Goal: Task Accomplishment & Management: Complete application form

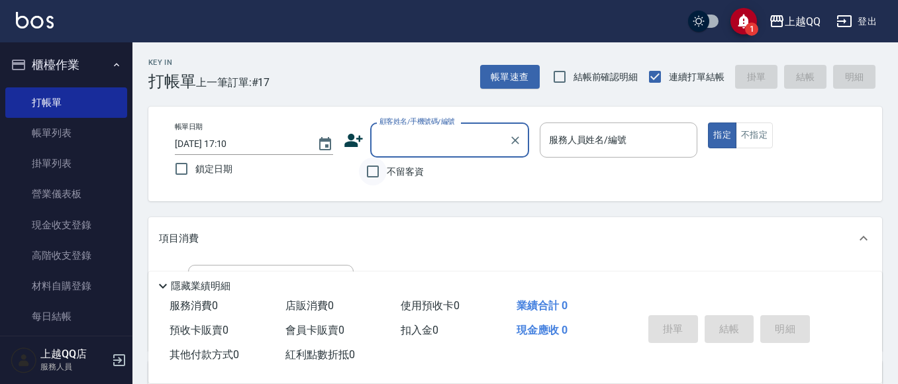
click at [372, 173] on input "不留客資" at bounding box center [373, 172] width 28 height 28
checkbox input "true"
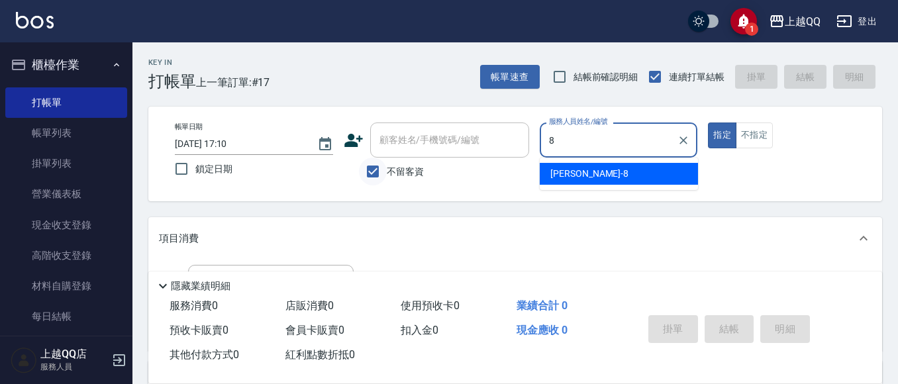
type input "[PERSON_NAME]-8"
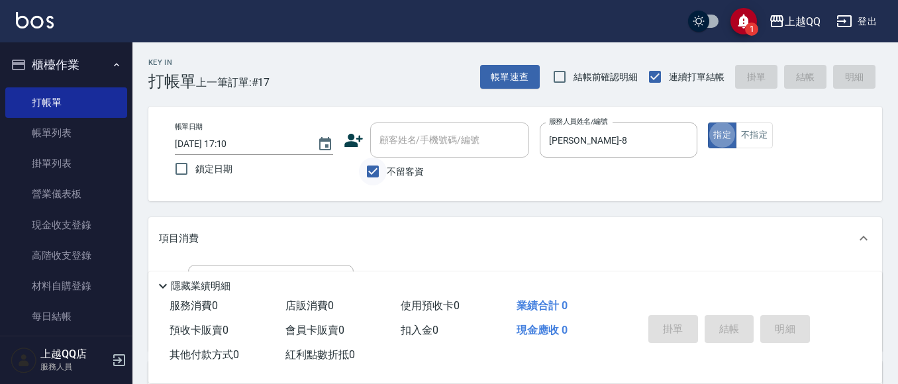
type button "true"
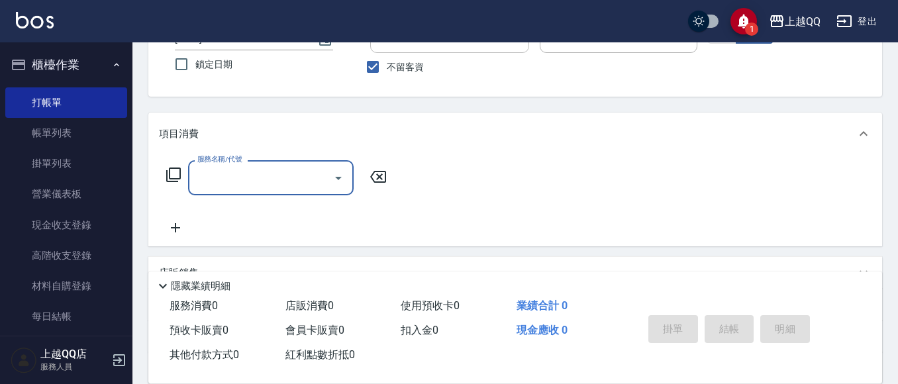
click at [175, 173] on icon at bounding box center [174, 175] width 16 height 16
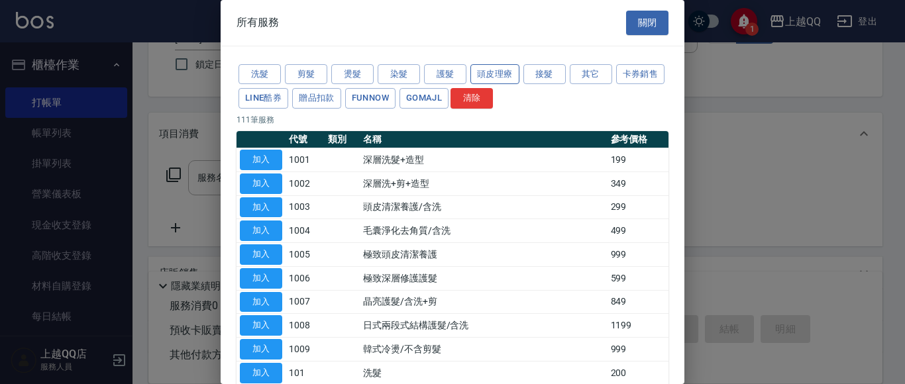
click at [486, 69] on button "頭皮理療" at bounding box center [494, 74] width 49 height 21
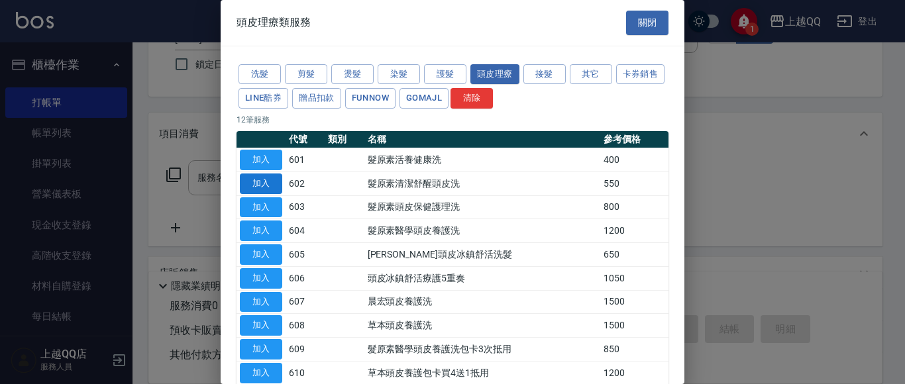
click at [256, 176] on button "加入" at bounding box center [261, 184] width 42 height 21
type input "髮原素清潔舒醒頭皮洗(602)"
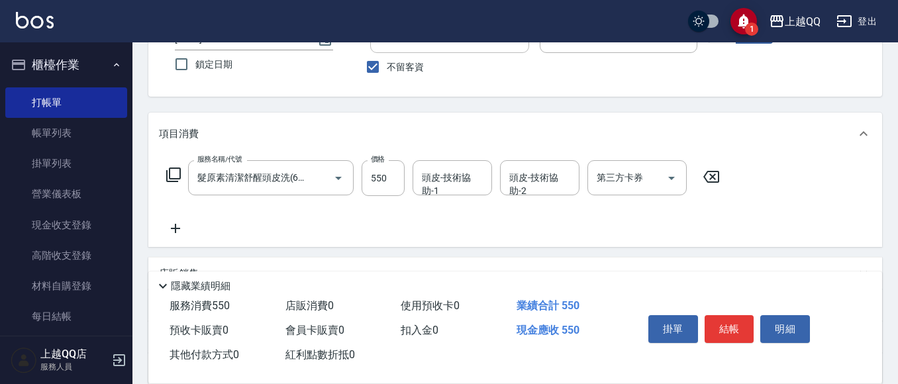
click at [174, 173] on icon at bounding box center [174, 175] width 16 height 16
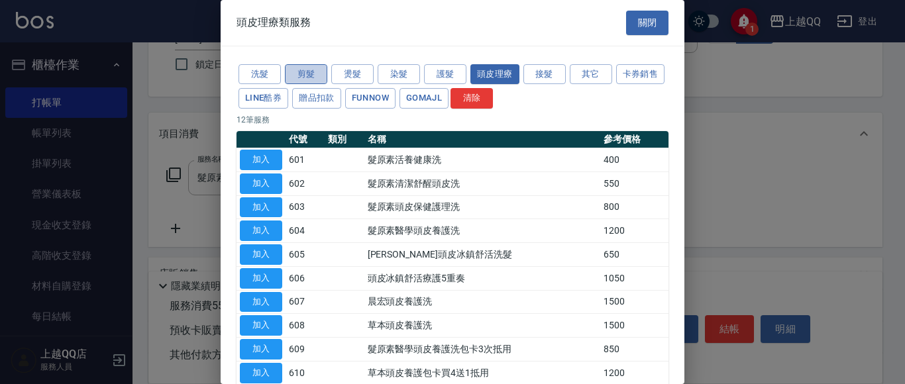
click at [304, 79] on button "剪髮" at bounding box center [306, 74] width 42 height 21
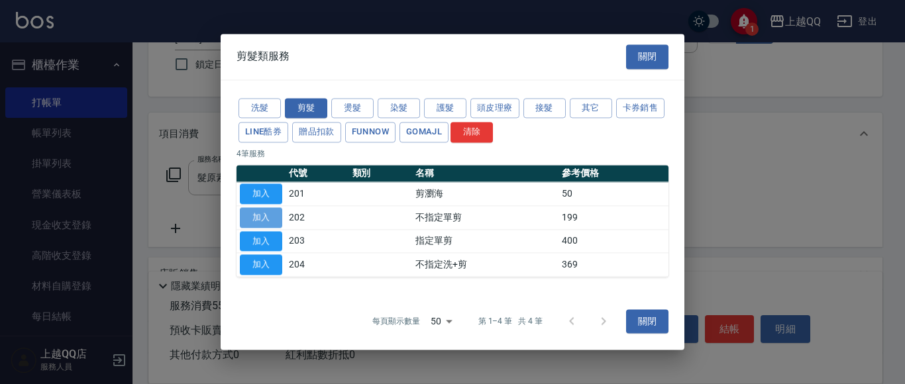
click at [262, 221] on button "加入" at bounding box center [261, 217] width 42 height 21
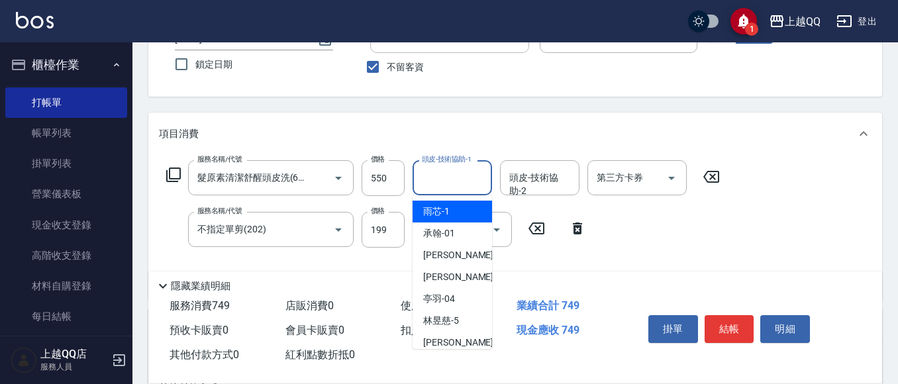
click at [437, 177] on div "頭皮-技術協助-1 頭皮-技術協助-1" at bounding box center [452, 177] width 79 height 35
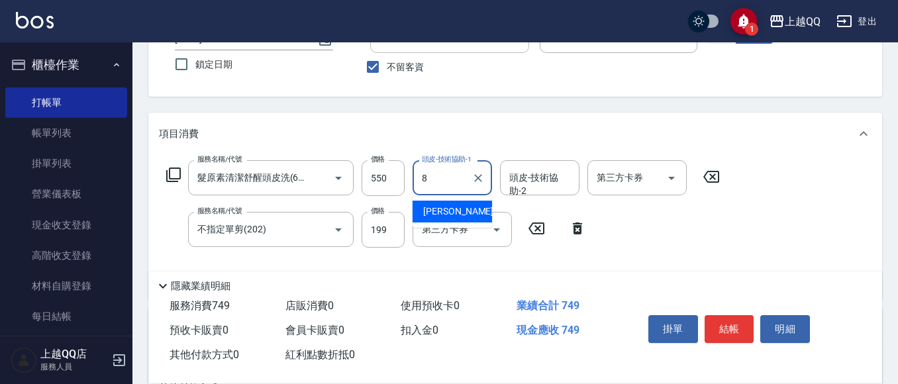
click at [465, 217] on div "[PERSON_NAME] -8" at bounding box center [452, 212] width 79 height 22
type input "[PERSON_NAME]-8"
click at [731, 328] on button "結帳" at bounding box center [730, 329] width 50 height 28
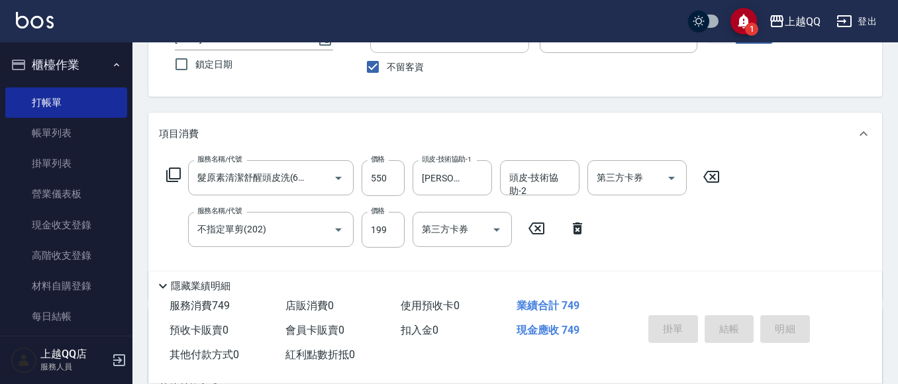
type input "[DATE] 18:02"
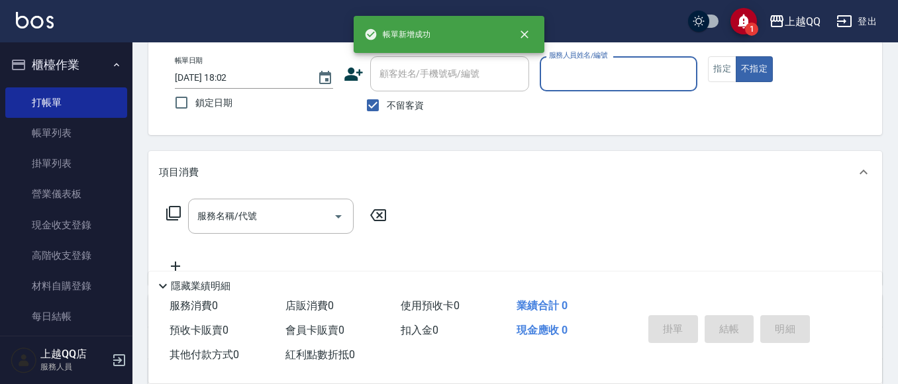
scroll to position [60, 0]
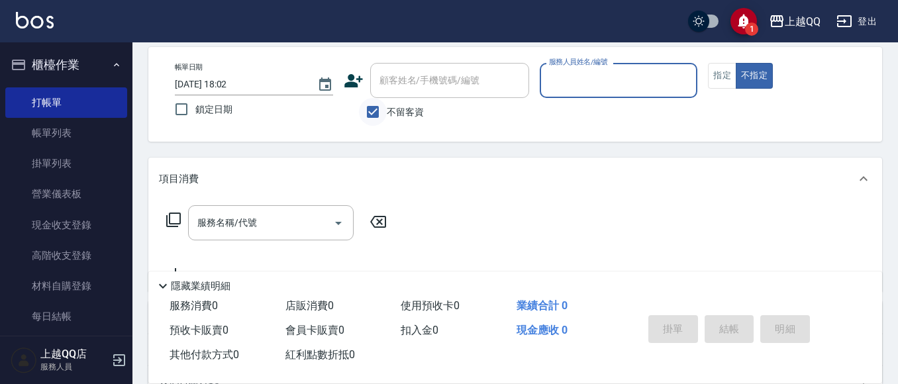
click at [372, 109] on input "不留客資" at bounding box center [373, 112] width 28 height 28
checkbox input "false"
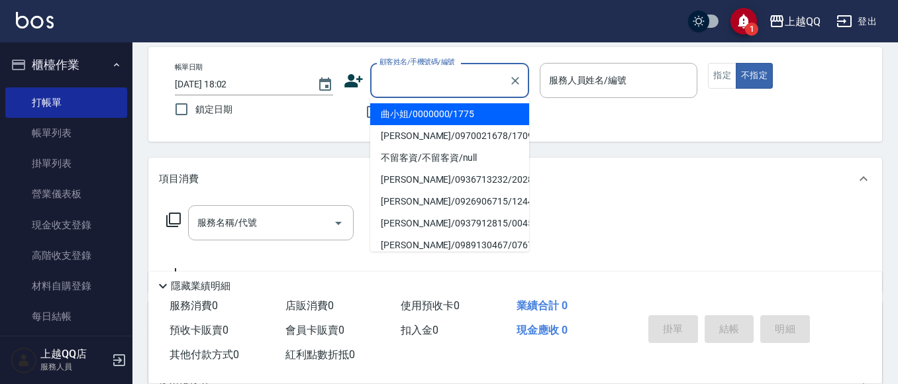
click at [415, 89] on input "顧客姓名/手機號碼/編號" at bounding box center [439, 80] width 127 height 23
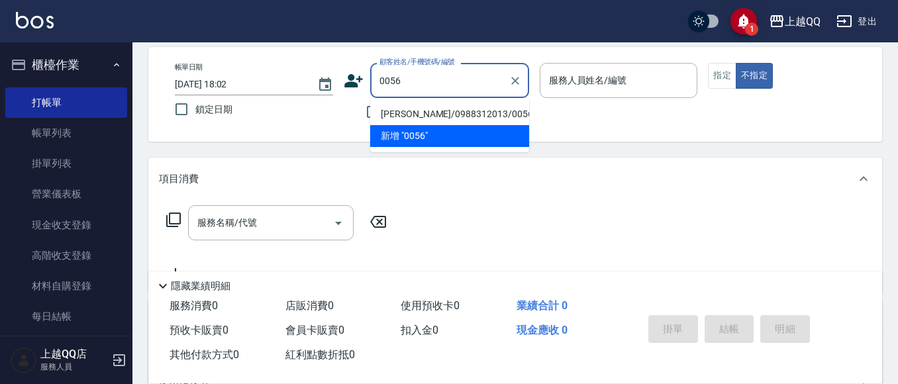
type input "[PERSON_NAME]/0988312013/0056"
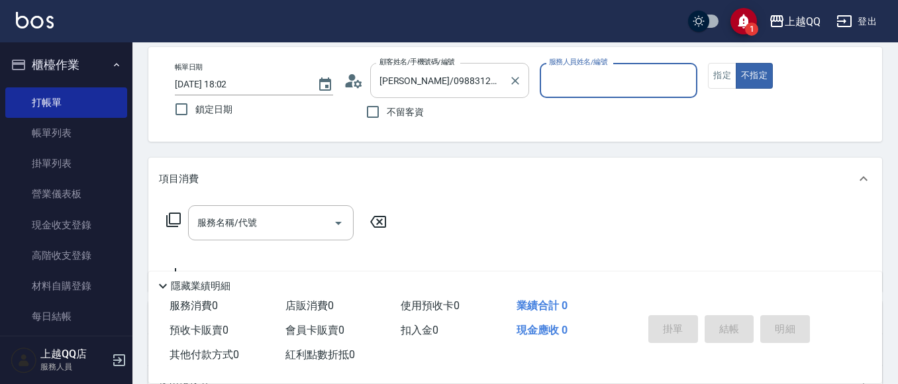
type input "[PERSON_NAME]-8"
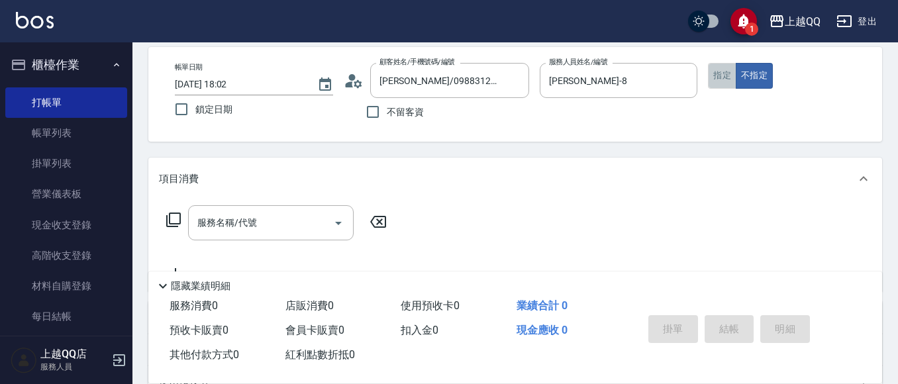
click at [719, 70] on button "指定" at bounding box center [722, 76] width 28 height 26
click at [172, 213] on icon at bounding box center [173, 220] width 15 height 15
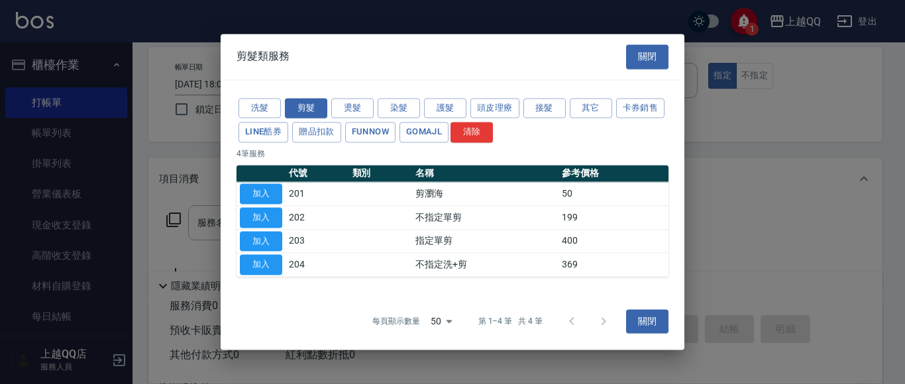
click at [262, 96] on div "洗髮 剪髮 燙髮 染髮 護髮 頭皮理療 接髮 其它 卡券銷售 LINE酷券 贈品扣款 FUNNOW GOMAJL 清除" at bounding box center [452, 120] width 432 height 49
click at [264, 105] on button "洗髮" at bounding box center [259, 108] width 42 height 21
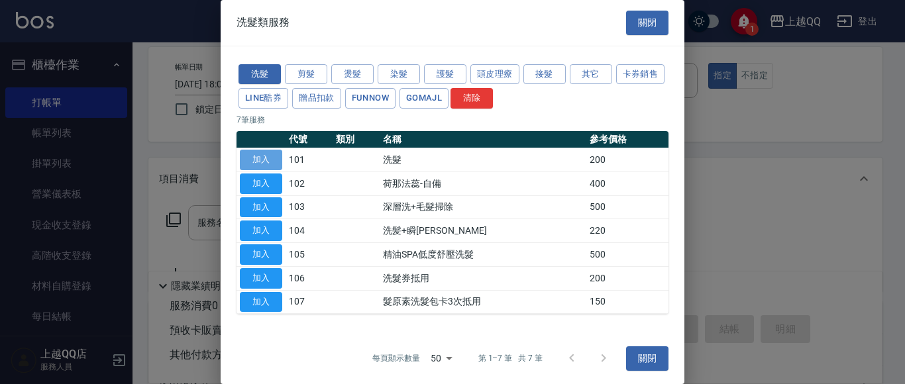
click at [256, 163] on button "加入" at bounding box center [261, 160] width 42 height 21
type input "洗髮(101)"
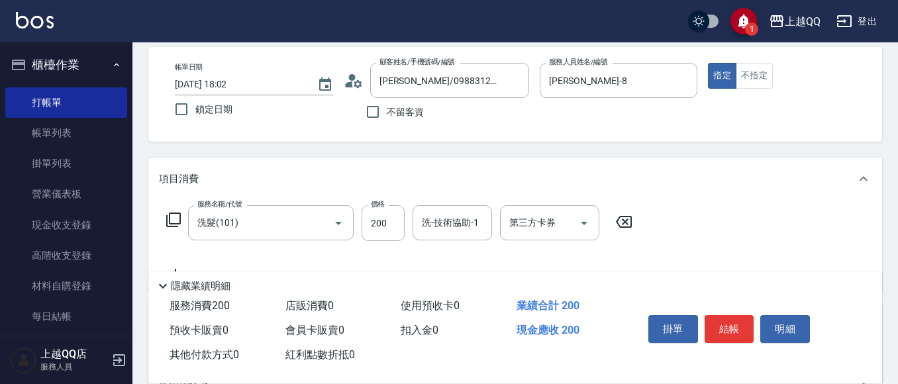
click at [176, 223] on icon at bounding box center [174, 220] width 16 height 16
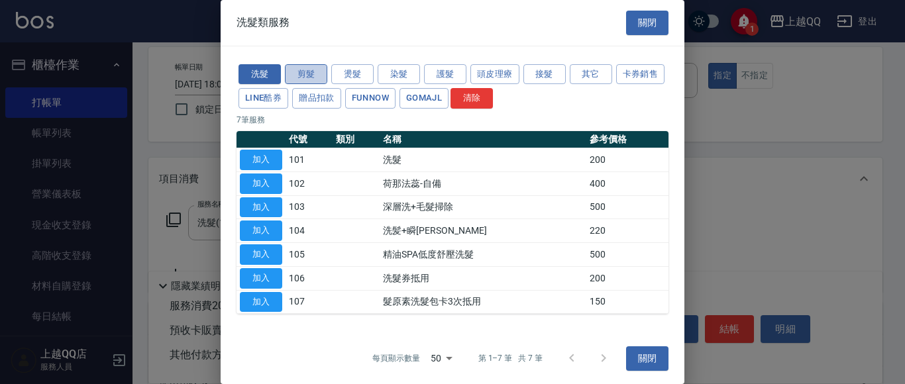
click at [303, 66] on button "剪髮" at bounding box center [306, 74] width 42 height 21
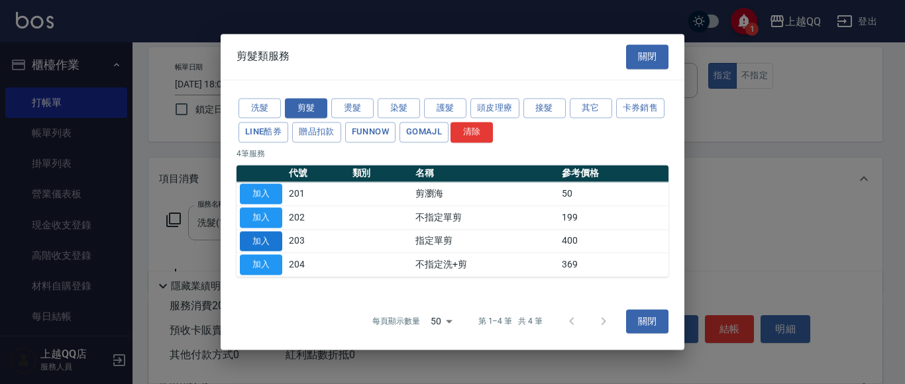
click at [253, 238] on button "加入" at bounding box center [261, 241] width 42 height 21
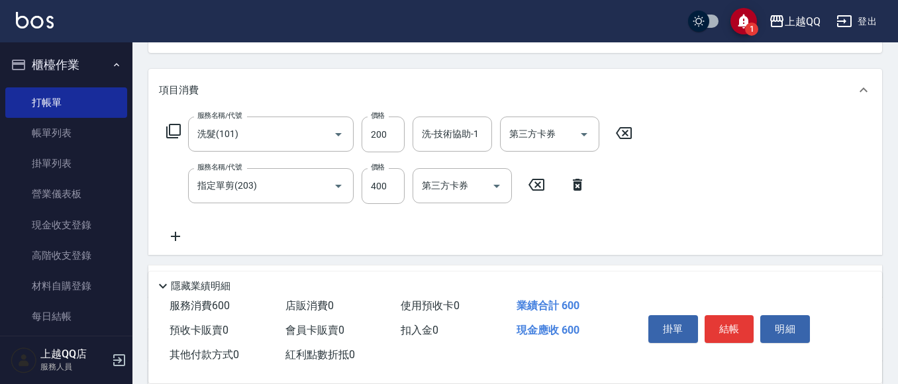
scroll to position [150, 0]
click at [386, 185] on input "400" at bounding box center [383, 185] width 43 height 36
click at [446, 121] on div "洗-技術協助-1" at bounding box center [452, 132] width 79 height 35
type input "350"
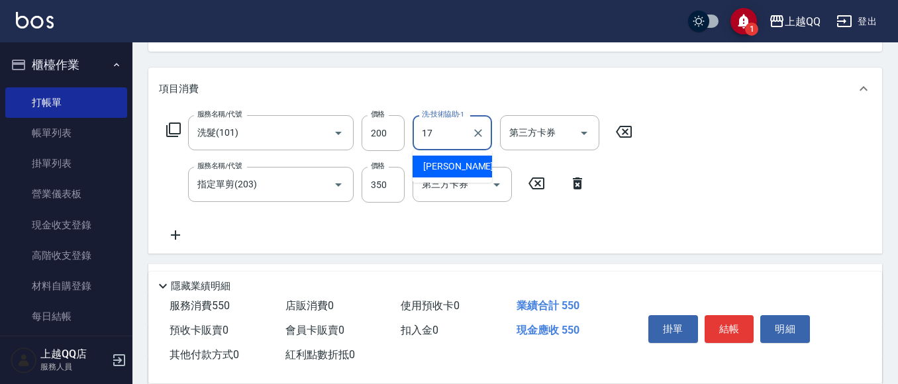
click at [468, 168] on div "心佑 -17" at bounding box center [452, 167] width 79 height 22
type input "心佑-17"
click at [727, 326] on button "結帳" at bounding box center [730, 329] width 50 height 28
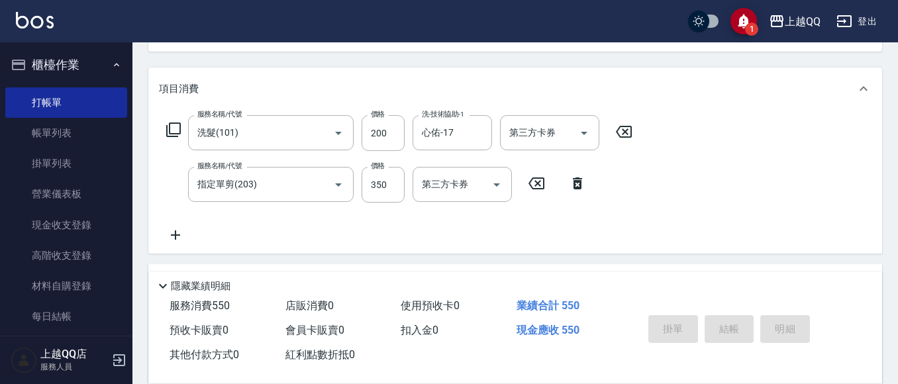
type input "[DATE] 18:03"
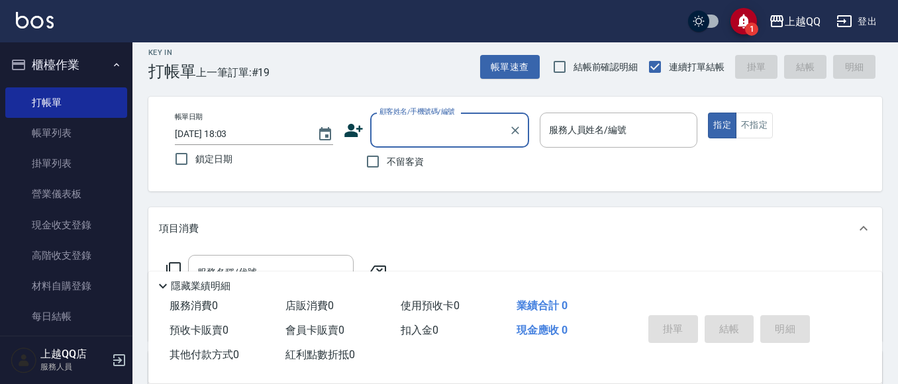
scroll to position [0, 0]
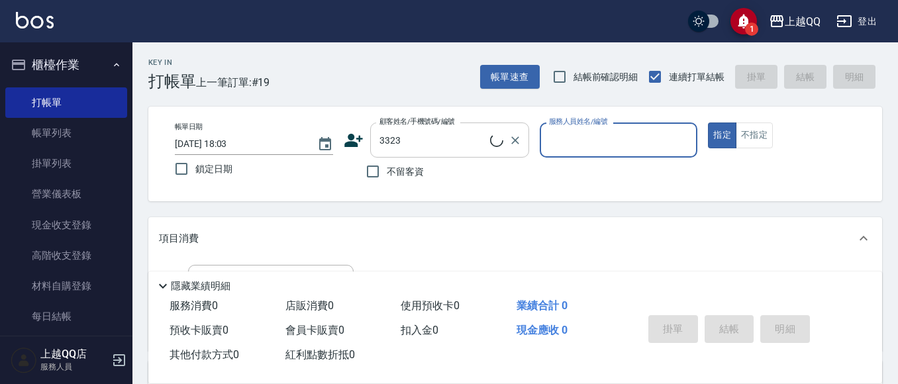
type input "[PERSON_NAME]/0932246858/3323"
type input "佩怡-3"
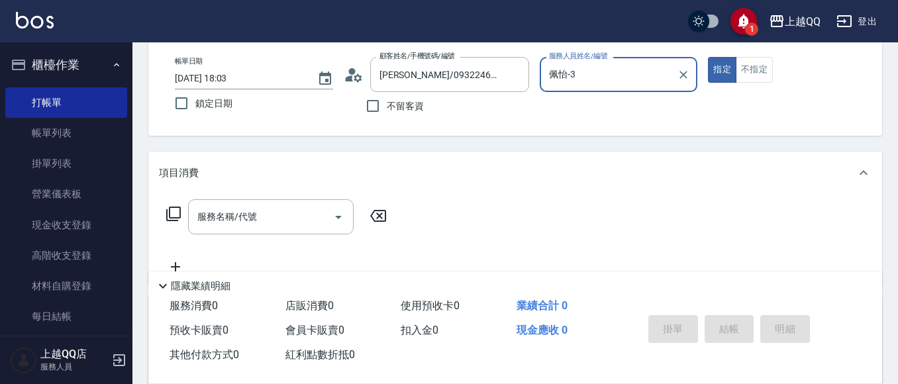
scroll to position [65, 0]
click at [227, 221] on div "服務名稱/代號 服務名稱/代號" at bounding box center [271, 217] width 166 height 35
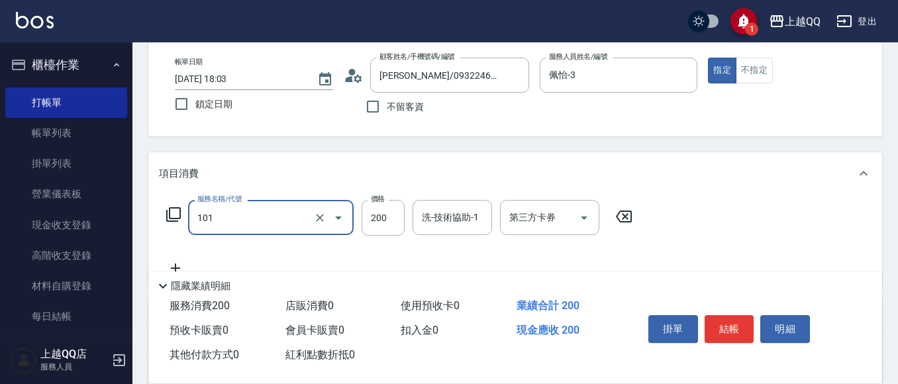
type input "洗髮(101)"
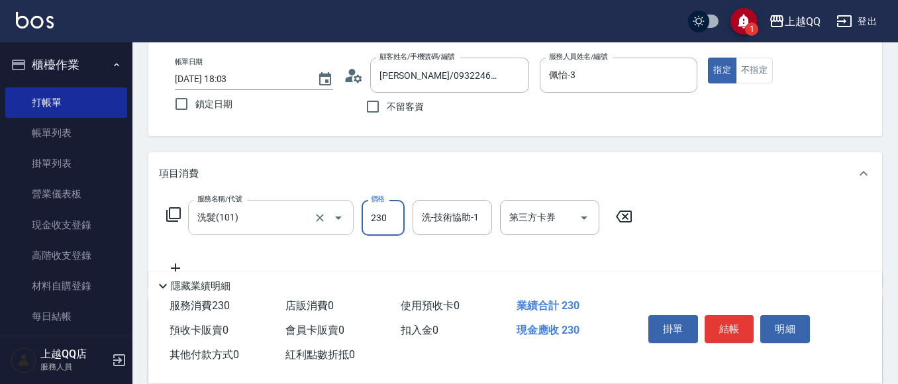
type input "230"
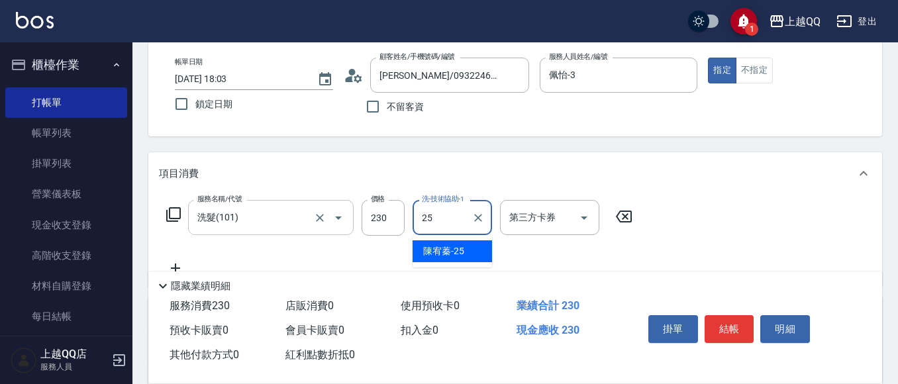
type input "[PERSON_NAME]-25"
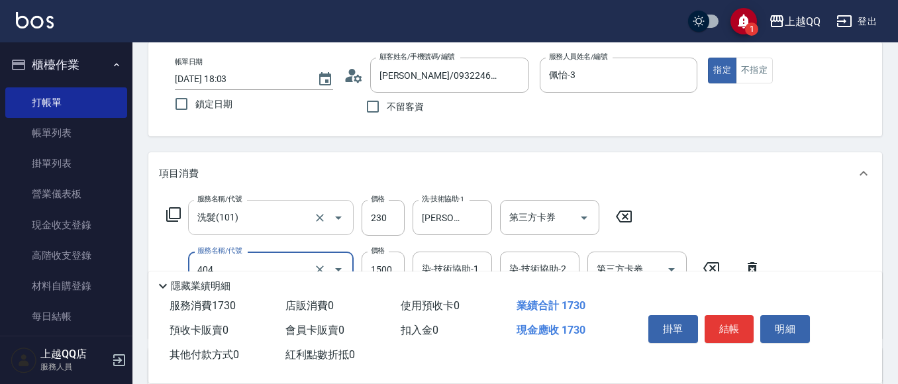
type input "設計染髮(404)"
type input "1800"
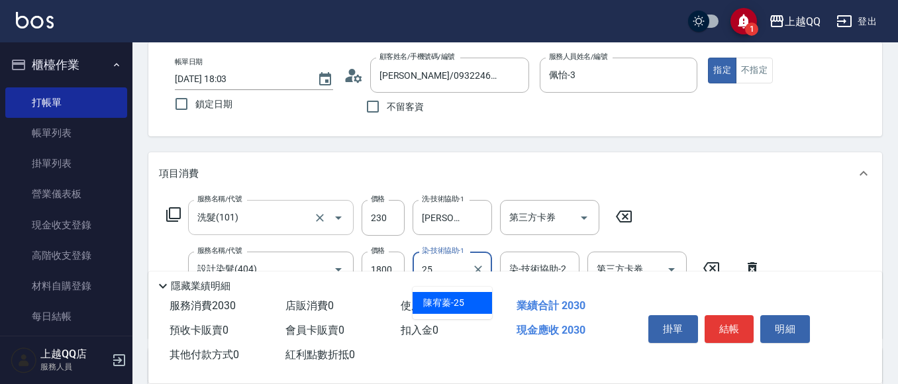
type input "[PERSON_NAME]-25"
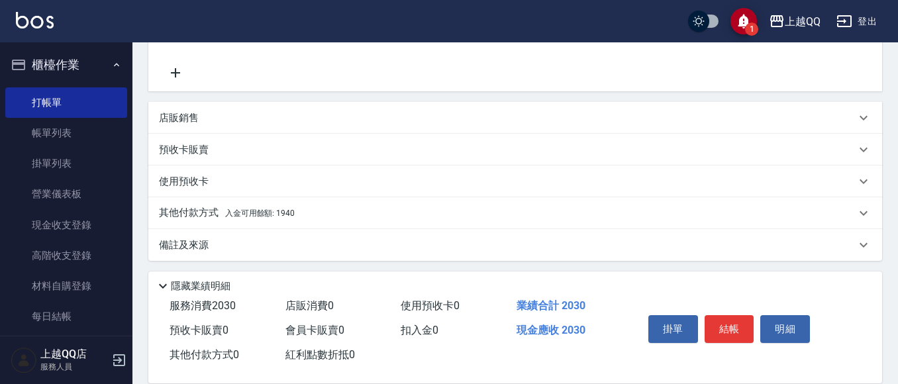
scroll to position [316, 0]
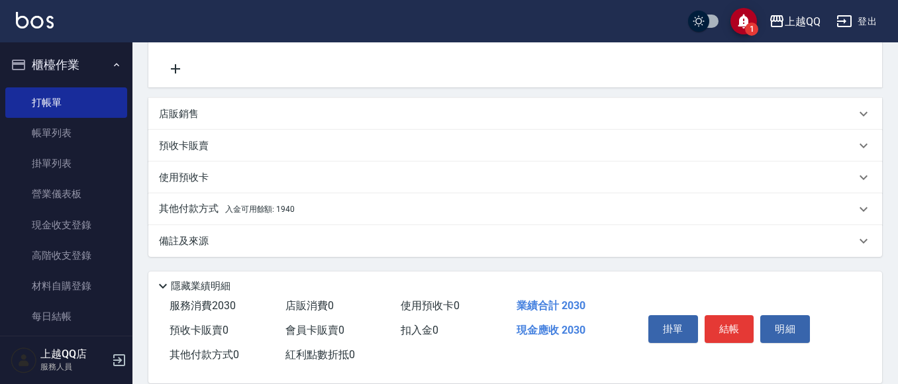
click at [255, 211] on span "入金可用餘額: 1940" at bounding box center [260, 209] width 70 height 9
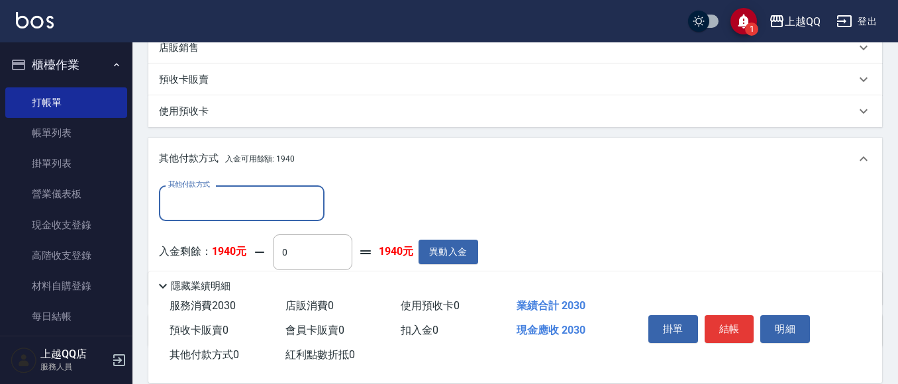
scroll to position [448, 0]
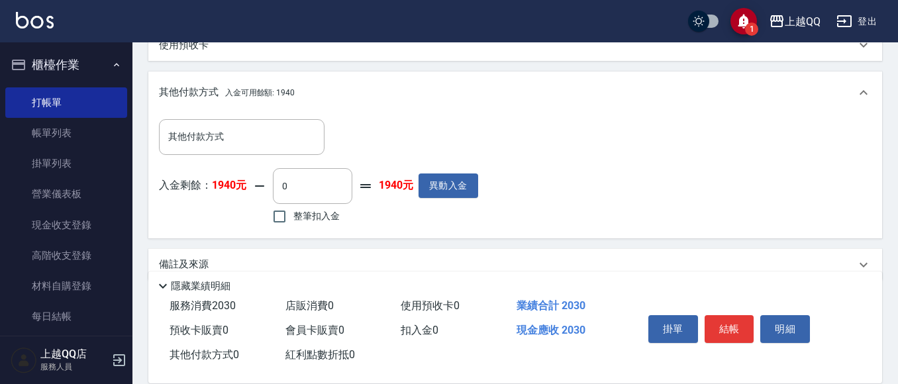
click at [294, 213] on span "整筆扣入金" at bounding box center [316, 216] width 46 height 14
click at [293, 213] on input "整筆扣入金" at bounding box center [280, 217] width 28 height 28
checkbox input "true"
type input "1940"
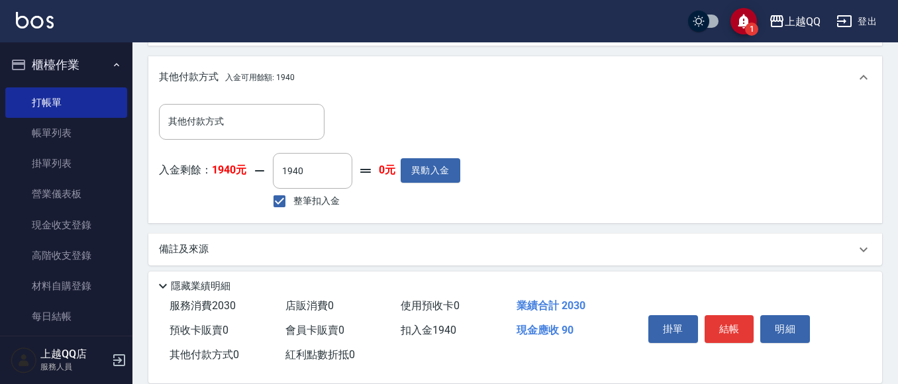
scroll to position [472, 0]
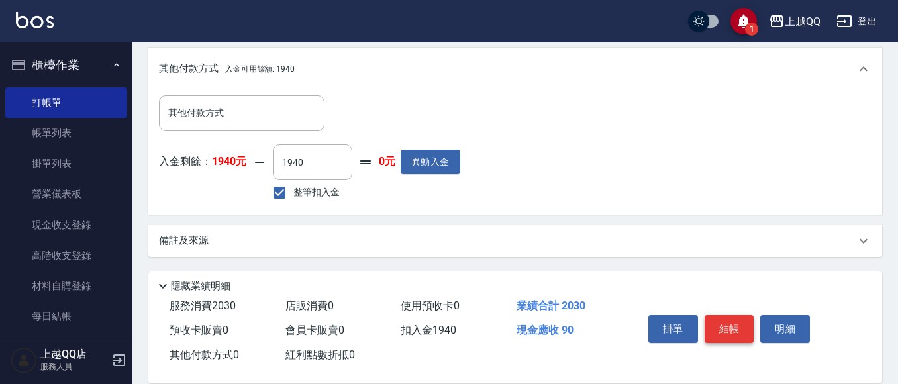
click at [735, 319] on button "結帳" at bounding box center [730, 329] width 50 height 28
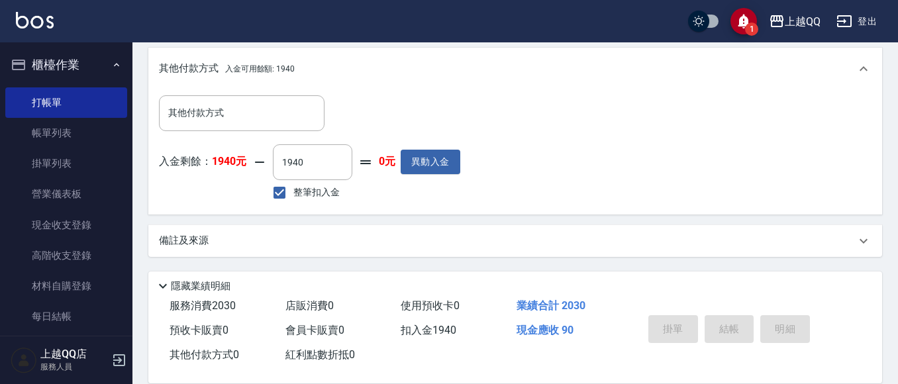
type input "[DATE] 18:06"
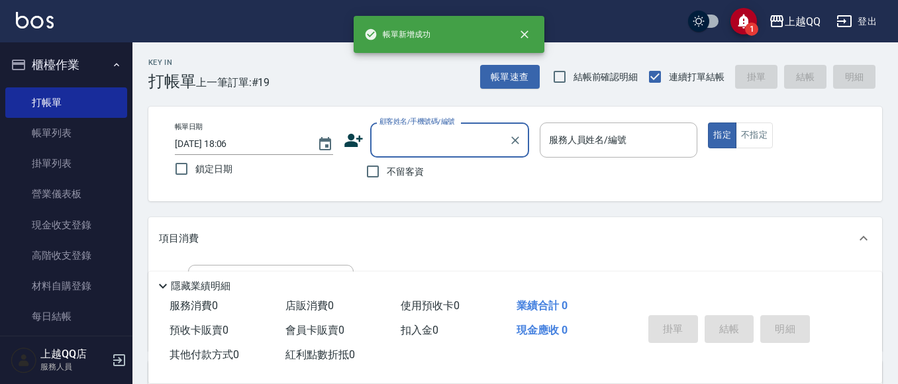
scroll to position [0, 0]
